Goal: Find specific page/section: Find specific page/section

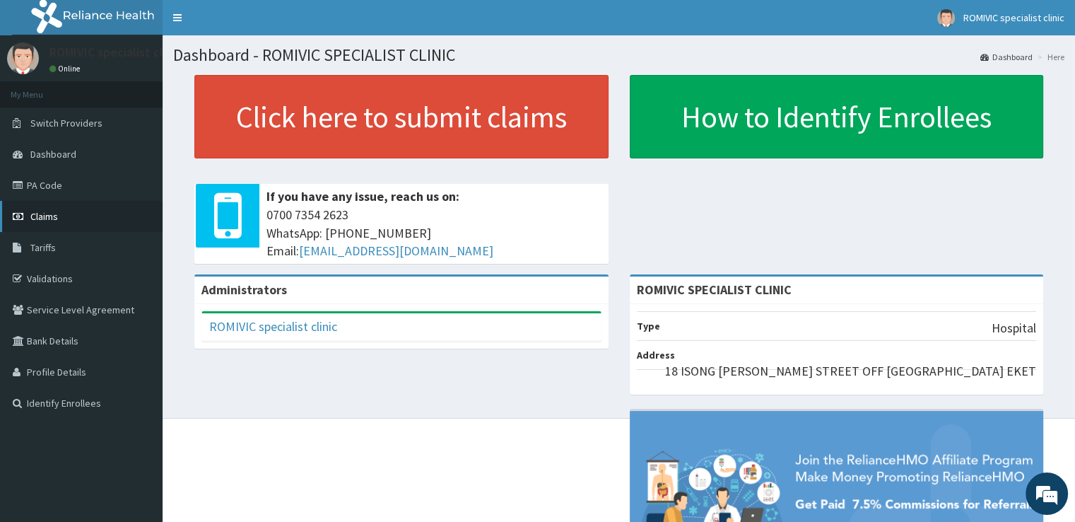
click at [76, 210] on link "Claims" at bounding box center [81, 216] width 163 height 31
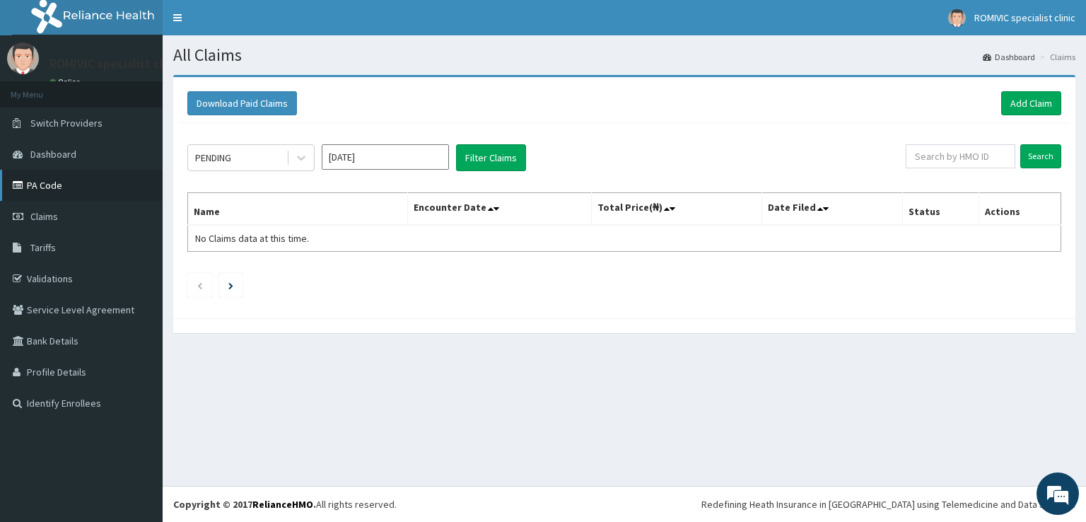
click at [70, 186] on link "PA Code" at bounding box center [81, 185] width 163 height 31
